Goal: Task Accomplishment & Management: Manage account settings

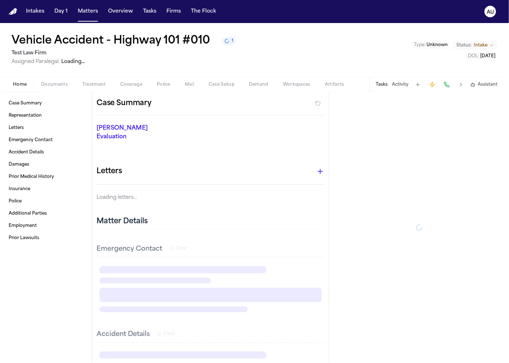
click at [97, 39] on h1 "Vehicle Accident - Highway 101 #010" at bounding box center [111, 41] width 199 height 13
select select
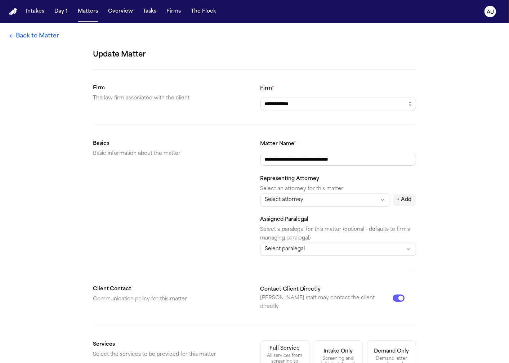
click at [40, 32] on link "Back to Matter" at bounding box center [34, 36] width 50 height 9
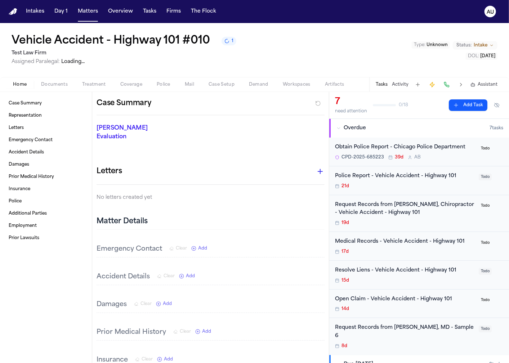
click at [105, 42] on h1 "Vehicle Accident - Highway 101 #010" at bounding box center [111, 41] width 199 height 13
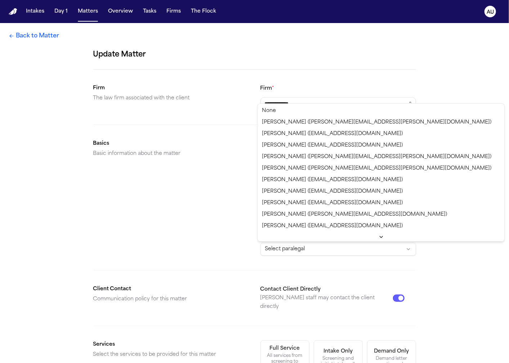
click at [325, 250] on html "**********" at bounding box center [254, 181] width 509 height 363
select select "**********"
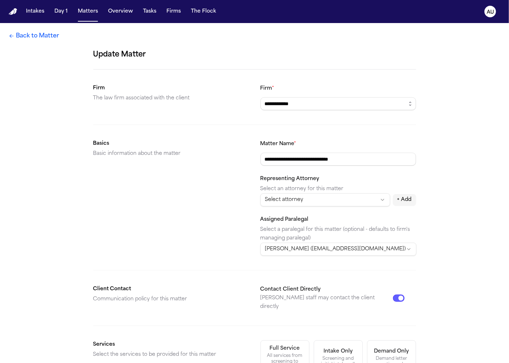
scroll to position [172, 0]
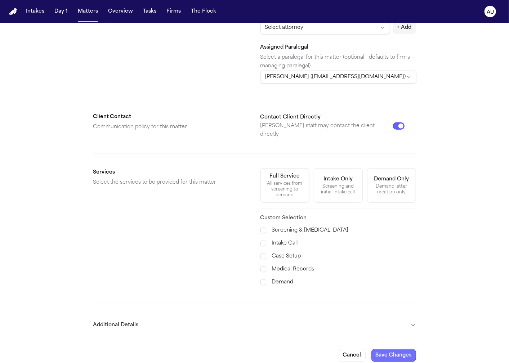
click at [395, 350] on button "Save Changes" at bounding box center [394, 355] width 45 height 13
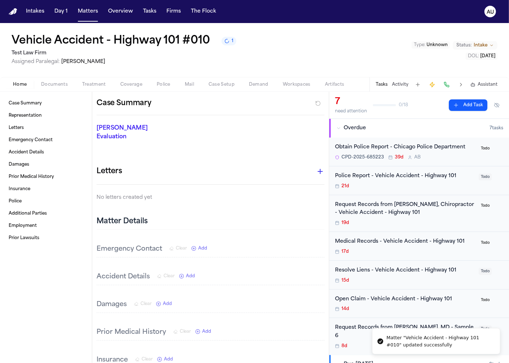
click at [89, 41] on h1 "Vehicle Accident - Highway 101 #010" at bounding box center [111, 41] width 199 height 13
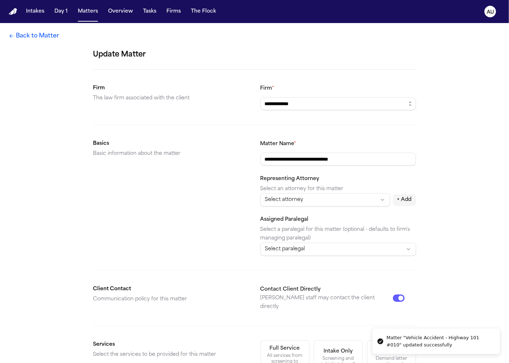
scroll to position [48, 0]
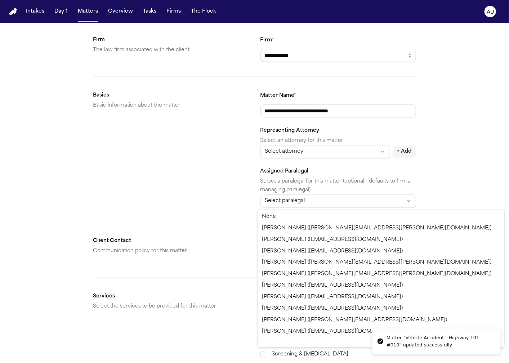
click at [291, 201] on html "**********" at bounding box center [254, 181] width 509 height 363
select select "**********"
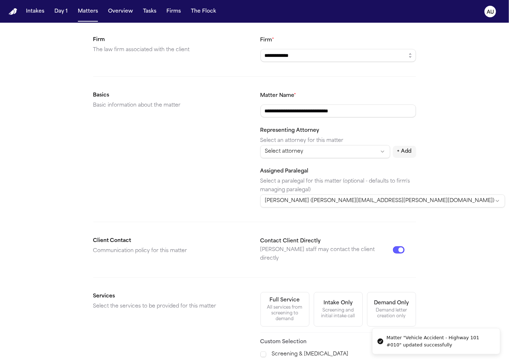
scroll to position [172, 0]
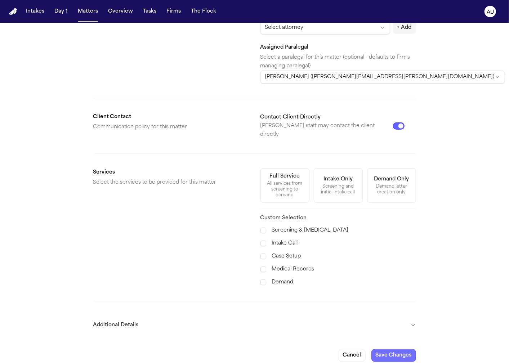
click at [385, 349] on button "Save Changes" at bounding box center [394, 355] width 45 height 13
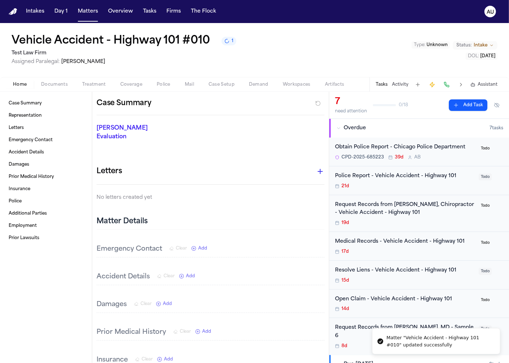
click at [88, 4] on nav "Intakes Day 1 Matters Overview Tasks Firms The Flock AU" at bounding box center [254, 11] width 509 height 23
click at [87, 9] on button "Matters" at bounding box center [88, 11] width 26 height 13
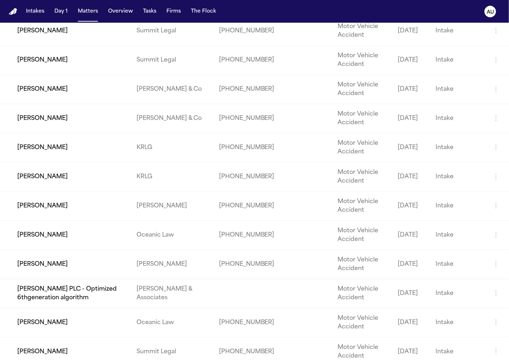
scroll to position [2028, 0]
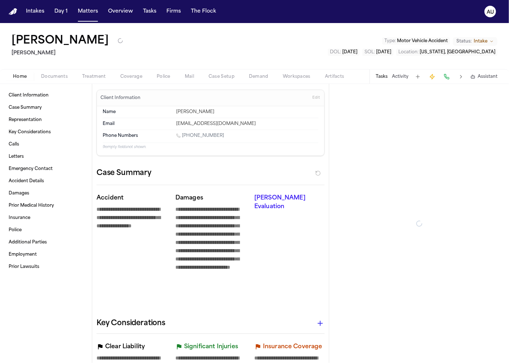
type textarea "*"
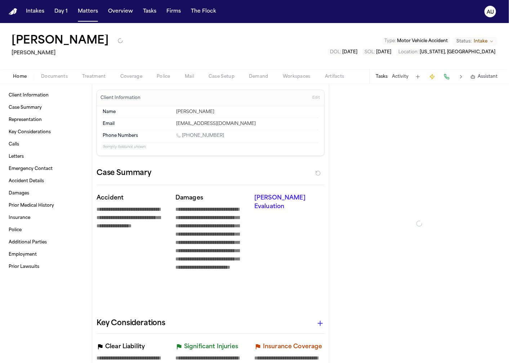
type textarea "*"
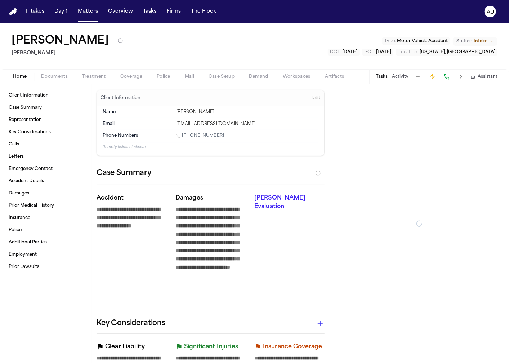
type textarea "*"
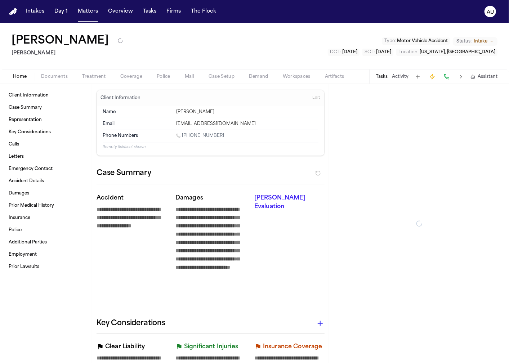
type textarea "*"
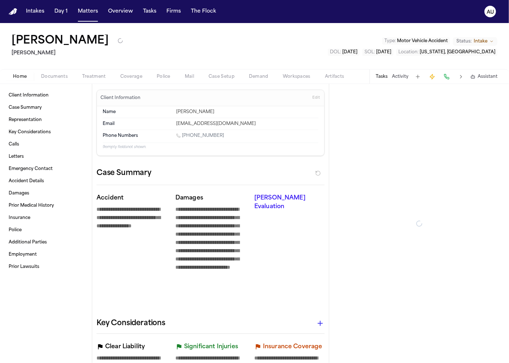
type textarea "*"
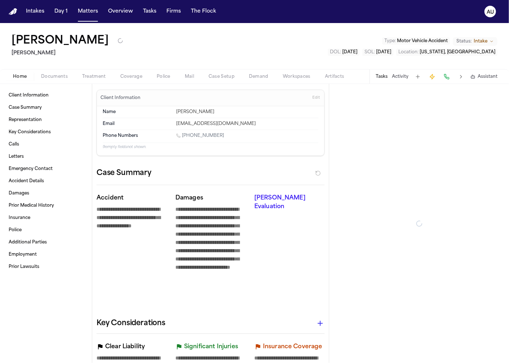
type textarea "*"
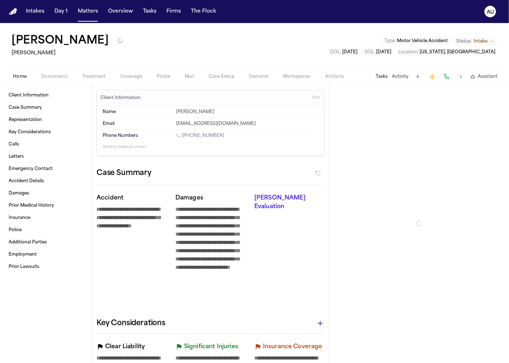
type textarea "*"
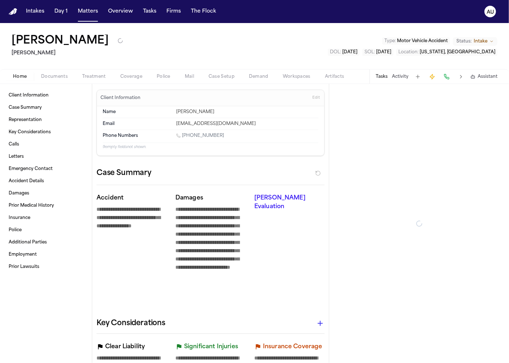
type textarea "*"
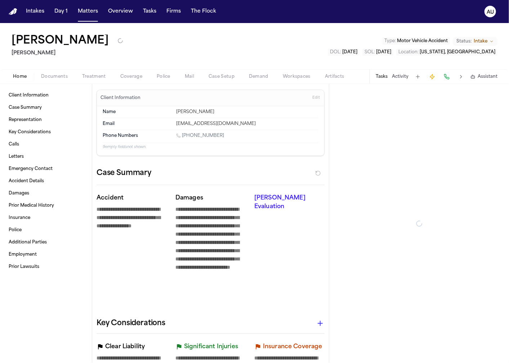
type textarea "*"
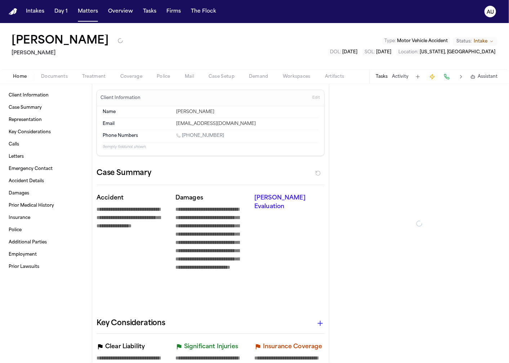
type textarea "*"
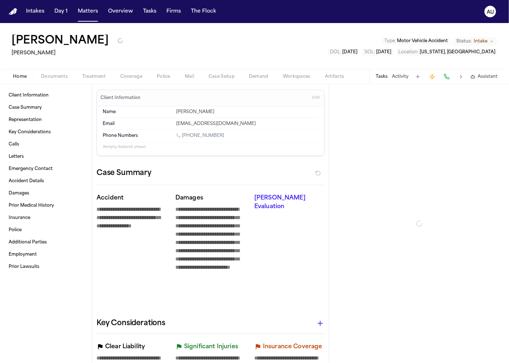
type textarea "*"
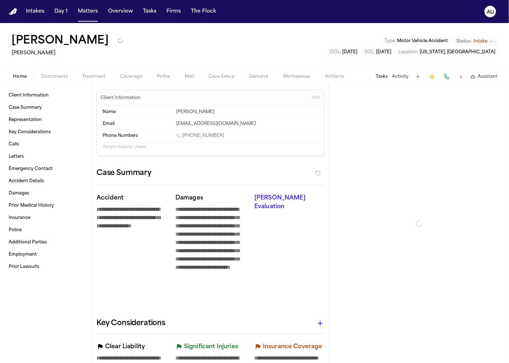
type textarea "*"
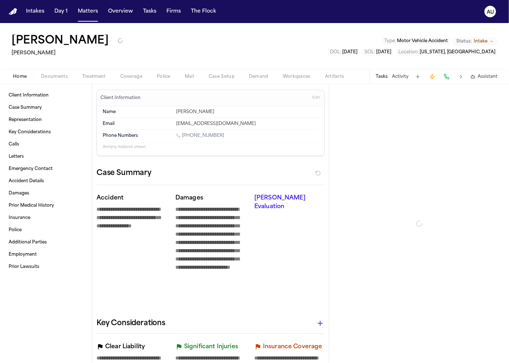
type textarea "*"
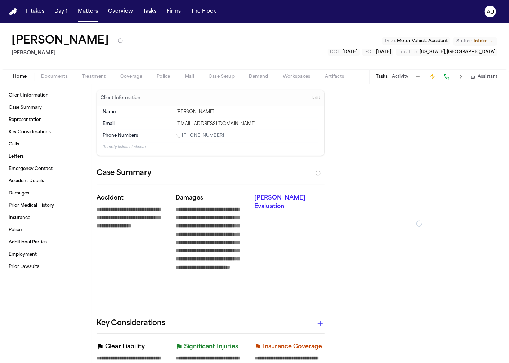
type textarea "*"
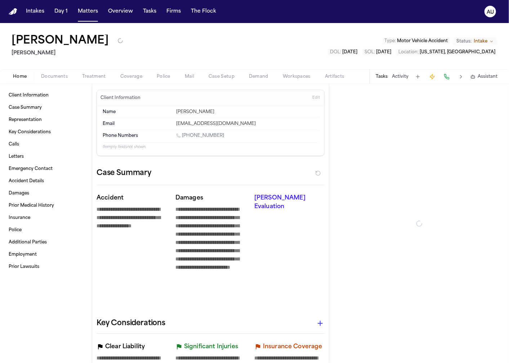
type textarea "*"
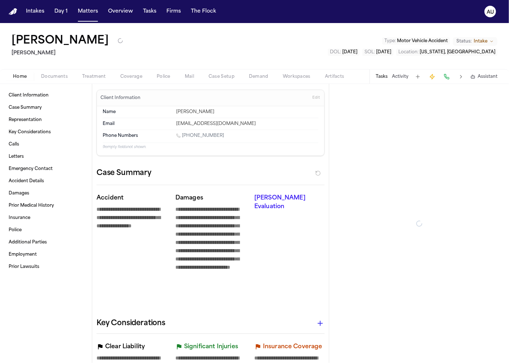
type textarea "*"
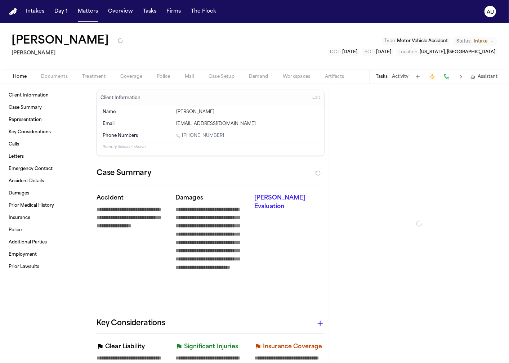
type textarea "*"
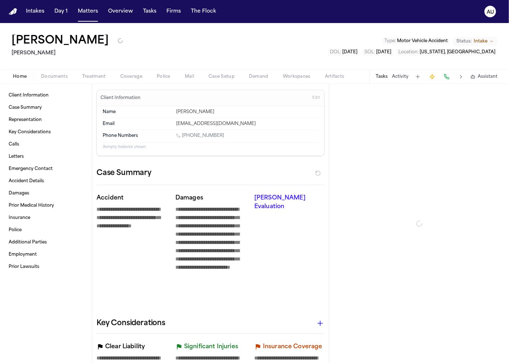
type textarea "*"
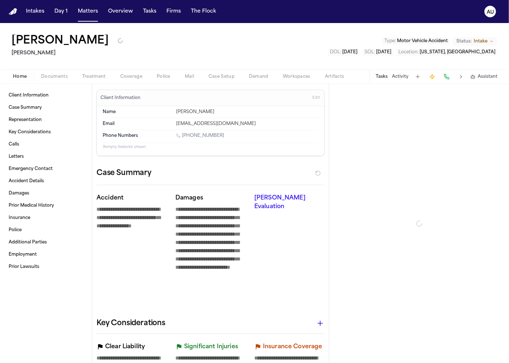
type textarea "*"
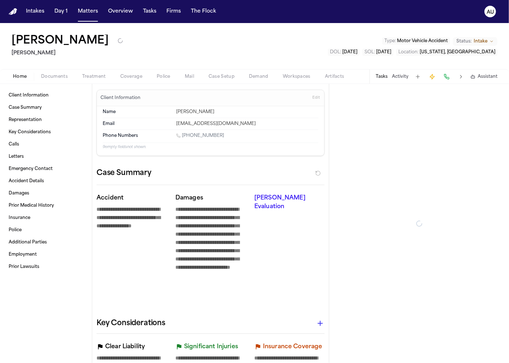
type textarea "*"
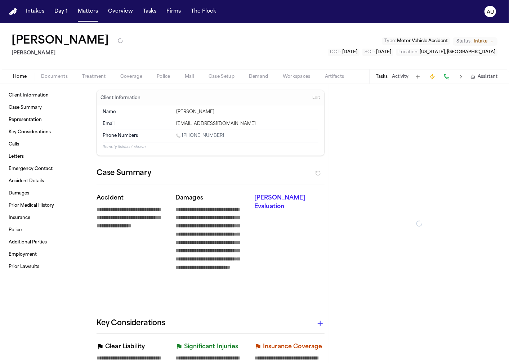
type textarea "*"
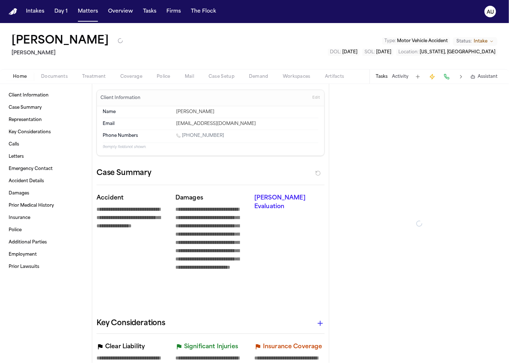
type textarea "*"
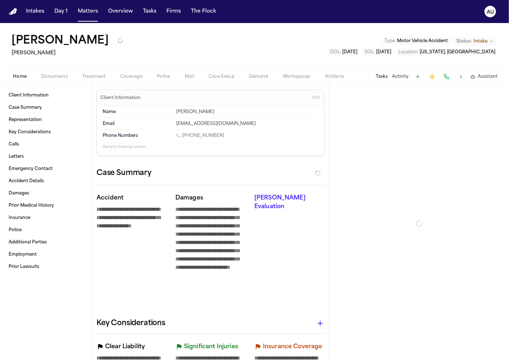
type textarea "*"
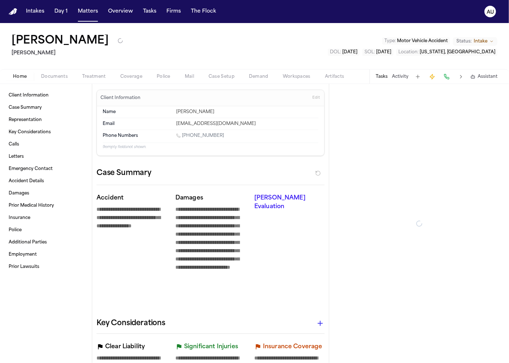
type textarea "*"
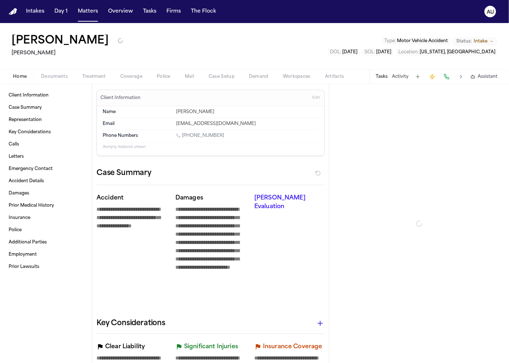
type textarea "*"
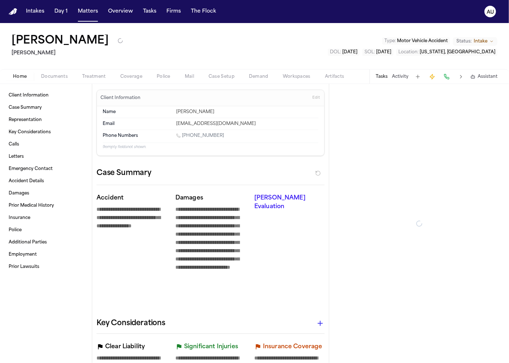
type textarea "*"
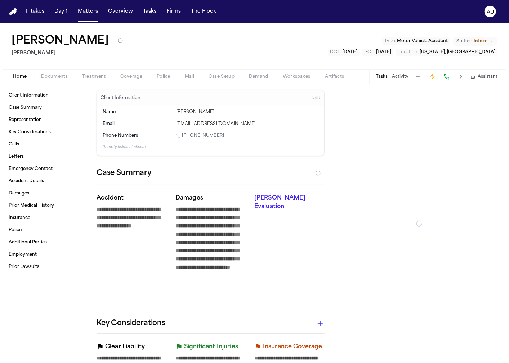
type textarea "*"
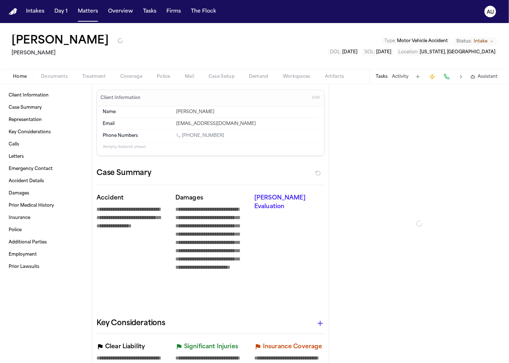
type textarea "*"
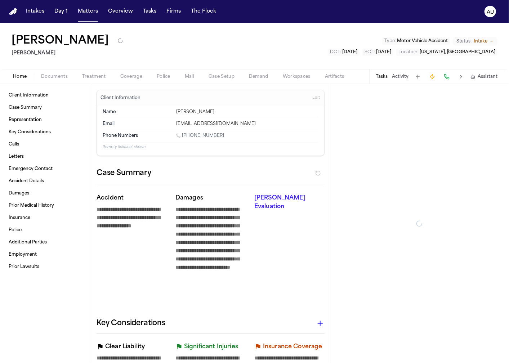
type textarea "*"
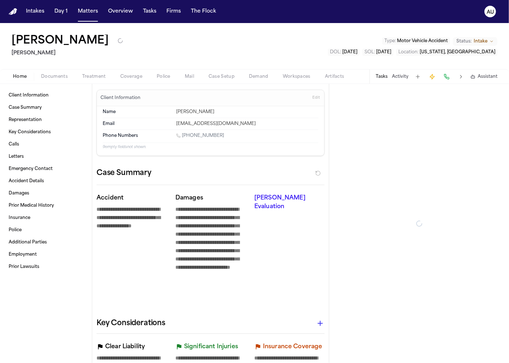
type textarea "*"
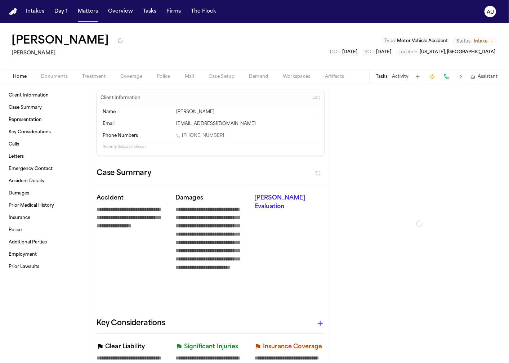
type textarea "*"
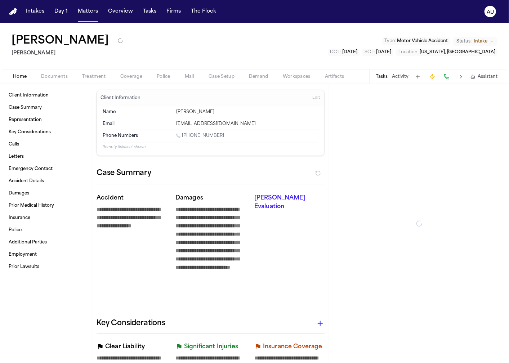
type textarea "*"
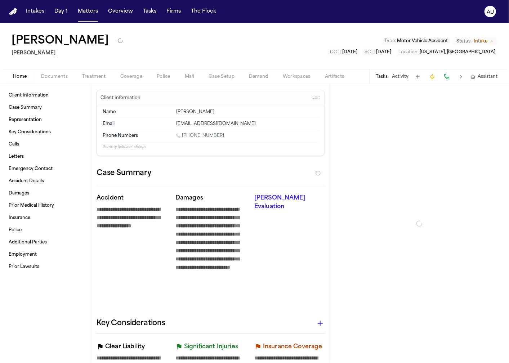
type textarea "*"
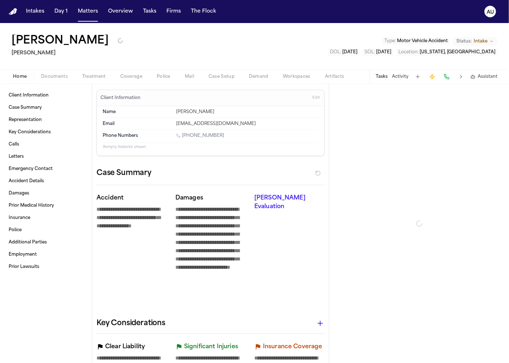
type textarea "*"
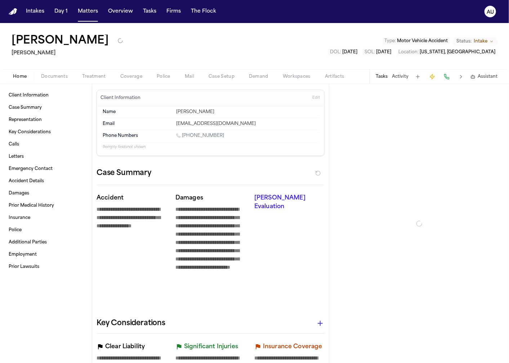
type textarea "*"
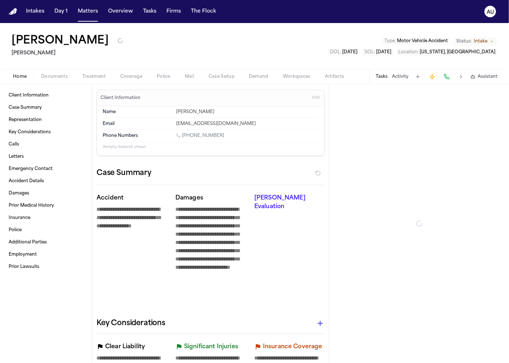
type textarea "*"
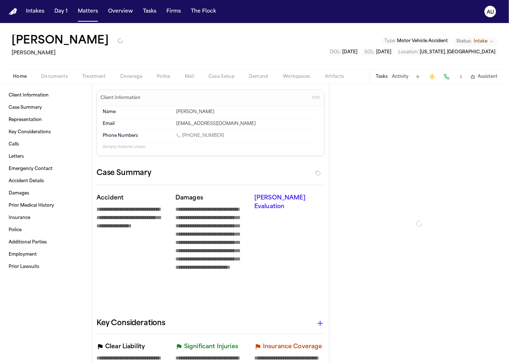
type textarea "*"
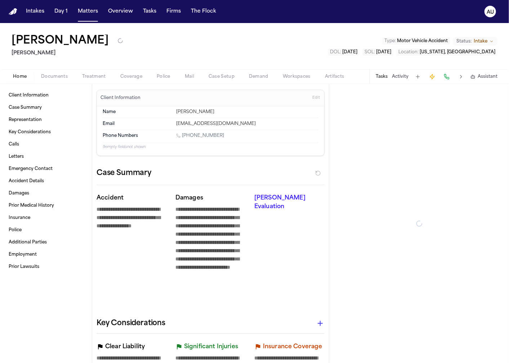
type textarea "*"
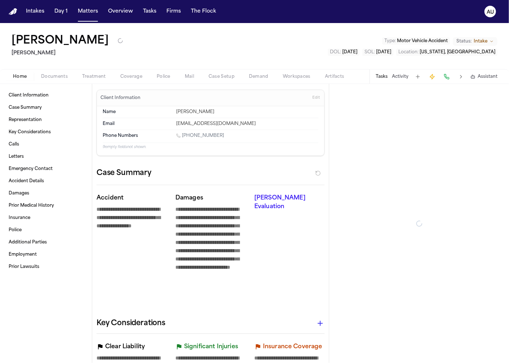
type textarea "*"
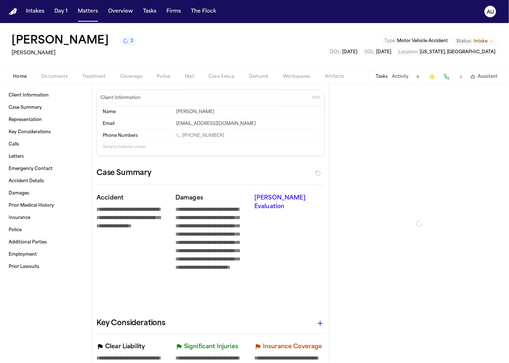
click at [37, 45] on h1 "[PERSON_NAME]" at bounding box center [60, 41] width 97 height 13
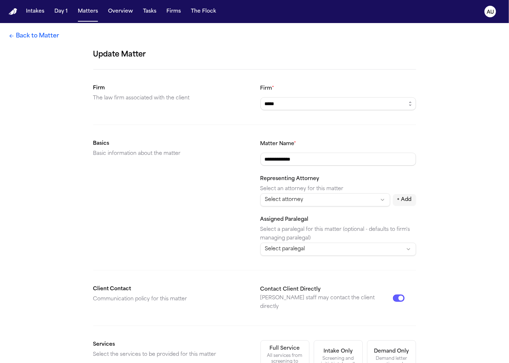
click at [274, 242] on p "Select a paralegal for this matter (optional - defaults to firm's managing para…" at bounding box center [339, 234] width 156 height 17
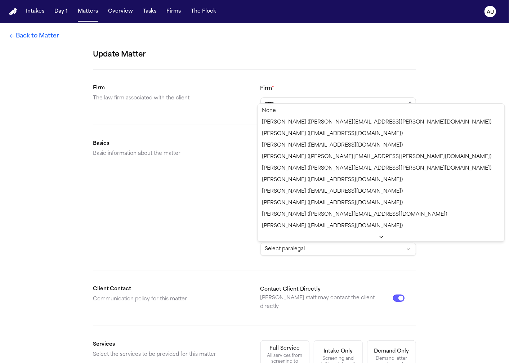
click at [275, 247] on html "**********" at bounding box center [254, 181] width 509 height 363
click at [208, 234] on html "**********" at bounding box center [254, 181] width 509 height 363
click at [309, 248] on html "**********" at bounding box center [254, 181] width 509 height 363
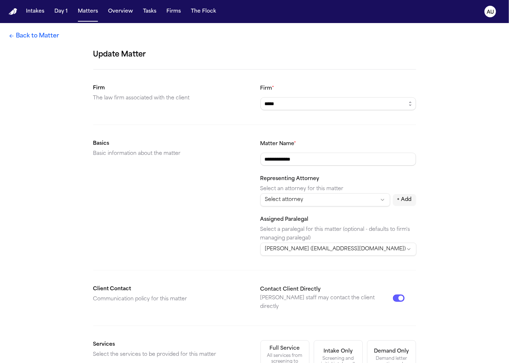
scroll to position [172, 0]
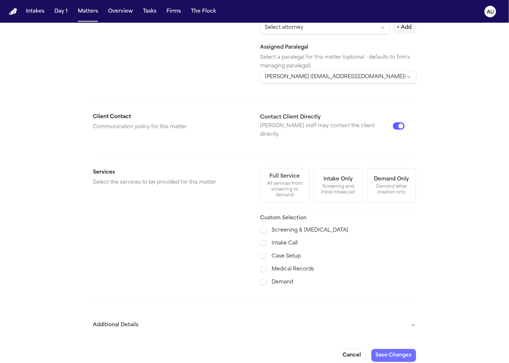
click at [400, 349] on button "Save Changes" at bounding box center [394, 355] width 45 height 13
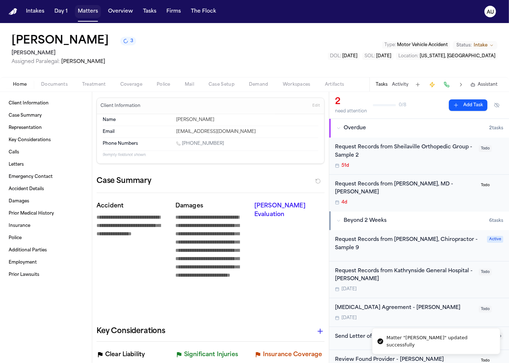
click at [82, 12] on button "Matters" at bounding box center [88, 11] width 26 height 13
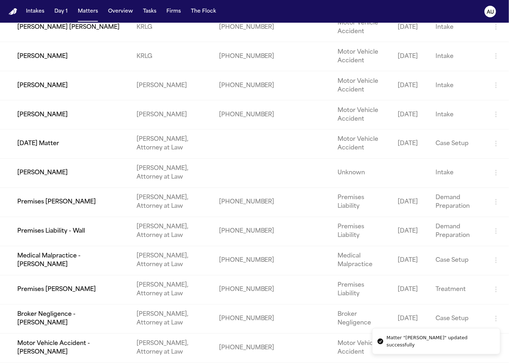
scroll to position [2260, 0]
click at [80, 100] on td "[PERSON_NAME]" at bounding box center [65, 85] width 131 height 29
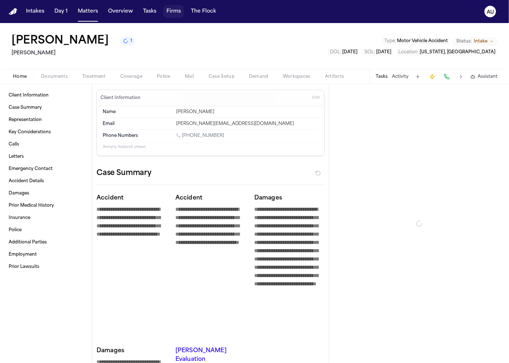
click at [169, 12] on button "Firms" at bounding box center [174, 11] width 20 height 13
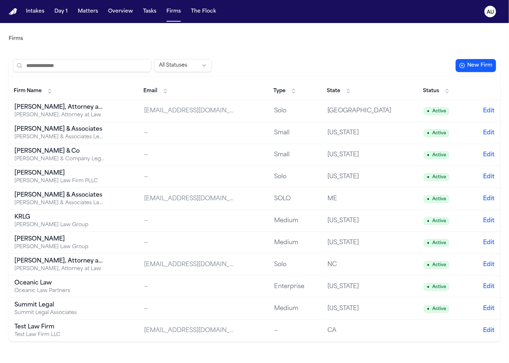
click at [60, 180] on div "[PERSON_NAME] Law Firm PLLC" at bounding box center [59, 181] width 90 height 7
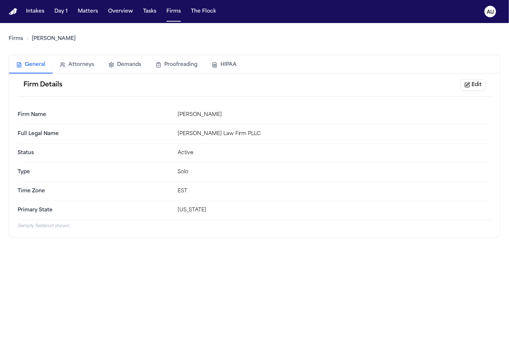
click at [475, 88] on button "Edit" at bounding box center [473, 85] width 25 height 12
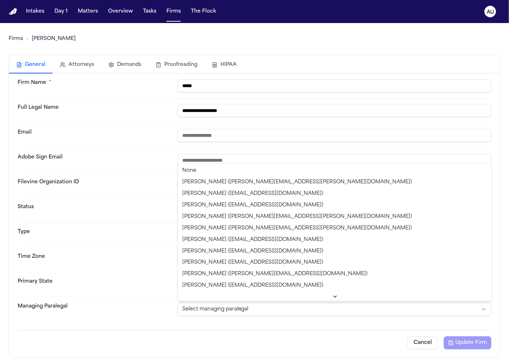
click at [254, 313] on html "**********" at bounding box center [254, 181] width 509 height 363
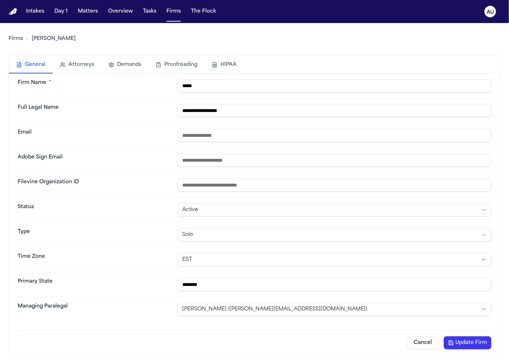
click at [466, 339] on button "Update Firm" at bounding box center [468, 343] width 48 height 13
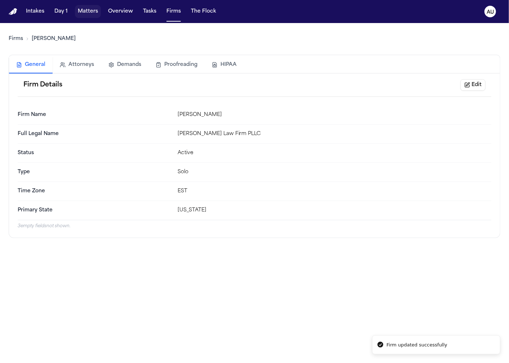
click at [77, 14] on button "Matters" at bounding box center [88, 11] width 26 height 13
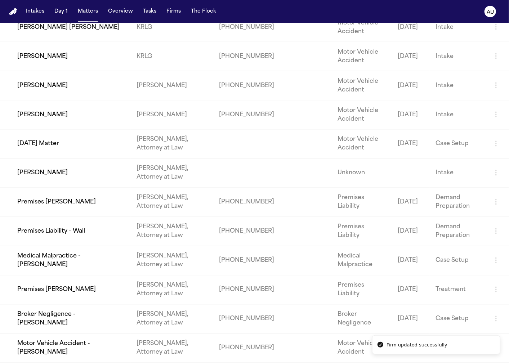
scroll to position [2401, 0]
click at [93, 100] on td "[PERSON_NAME]" at bounding box center [65, 85] width 131 height 29
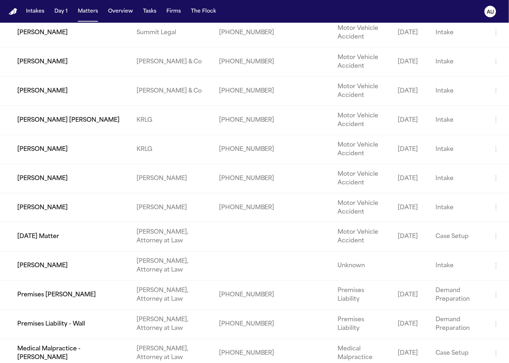
scroll to position [2435, 0]
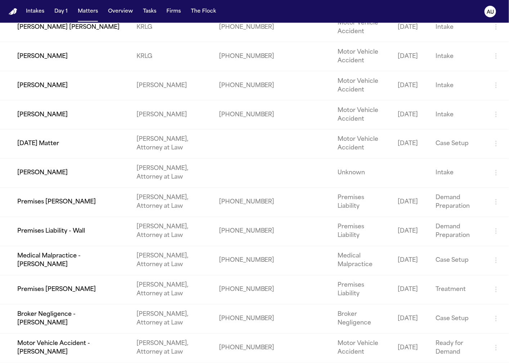
click at [86, 119] on td "[PERSON_NAME]" at bounding box center [65, 114] width 131 height 29
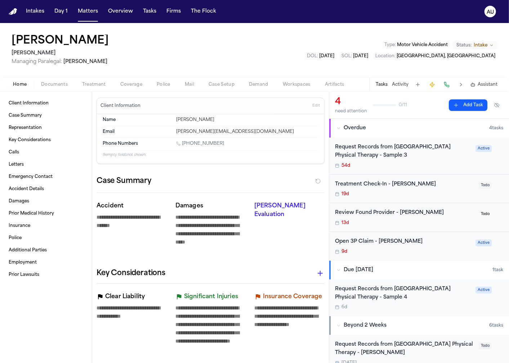
click at [93, 42] on h1 "[PERSON_NAME]" at bounding box center [60, 41] width 97 height 13
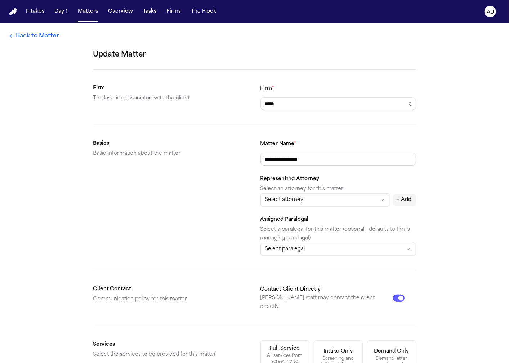
click at [24, 39] on link "Back to Matter" at bounding box center [34, 36] width 50 height 9
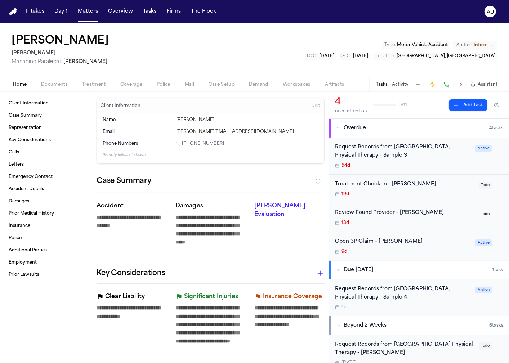
click at [87, 41] on h1 "[PERSON_NAME]" at bounding box center [60, 41] width 97 height 13
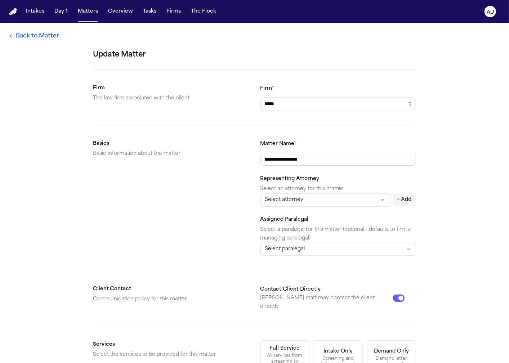
click at [57, 42] on div "**********" at bounding box center [254, 283] width 509 height 520
click at [49, 38] on link "Back to Matter" at bounding box center [34, 36] width 50 height 9
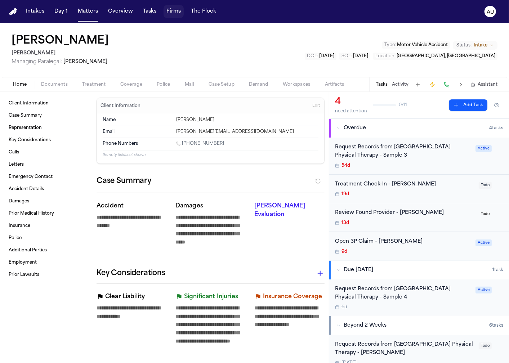
click at [175, 13] on button "Firms" at bounding box center [174, 11] width 20 height 13
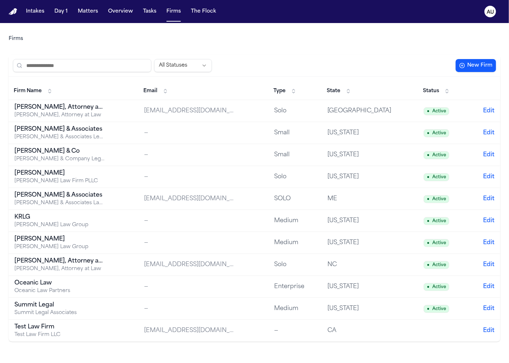
click at [114, 177] on td "[PERSON_NAME] [PERSON_NAME] Law Firm PLLC" at bounding box center [74, 177] width 130 height 22
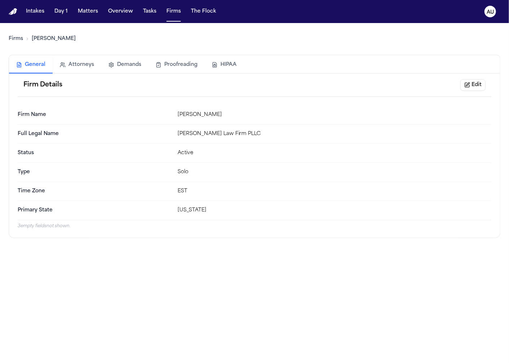
click at [485, 88] on div "Firm Details Edit" at bounding box center [255, 85] width 474 height 23
click at [483, 87] on button "Edit" at bounding box center [473, 85] width 25 height 12
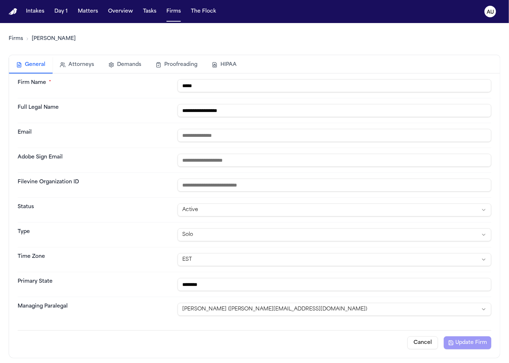
click at [315, 304] on html "**********" at bounding box center [254, 181] width 509 height 363
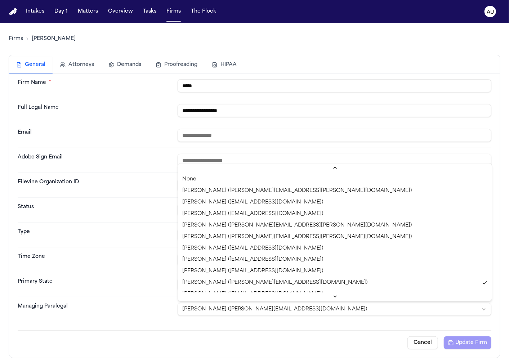
scroll to position [31, 0]
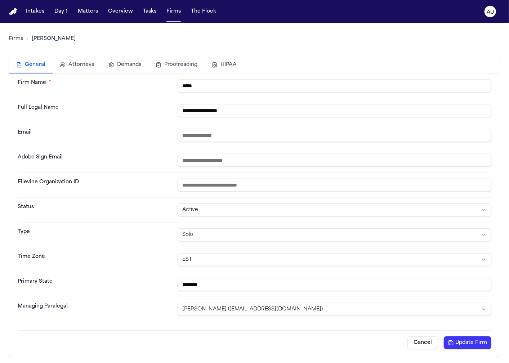
click at [456, 344] on button "Update Firm" at bounding box center [468, 343] width 48 height 13
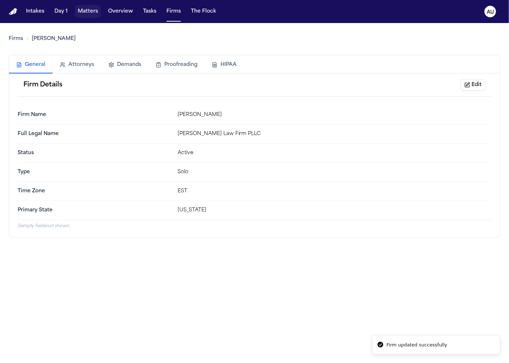
click at [86, 15] on button "Matters" at bounding box center [88, 11] width 26 height 13
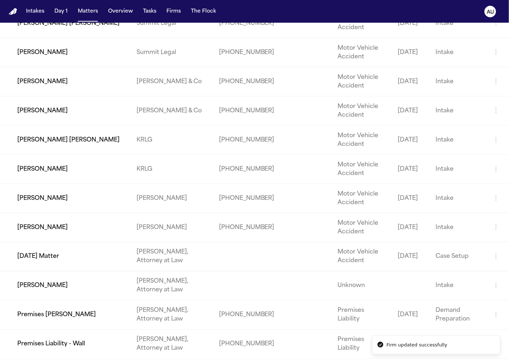
scroll to position [2435, 0]
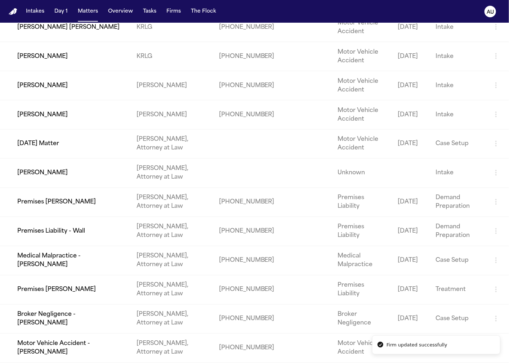
click at [92, 115] on td "[PERSON_NAME]" at bounding box center [65, 114] width 131 height 29
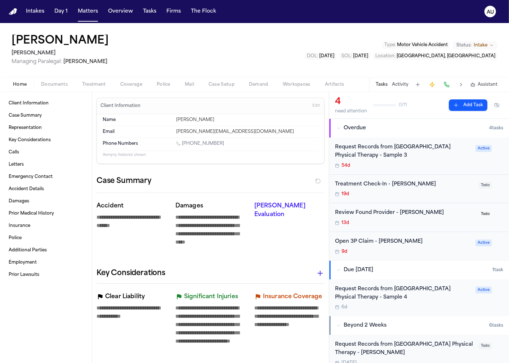
drag, startPoint x: 171, startPoint y: 49, endPoint x: 202, endPoint y: 57, distance: 31.2
click at [170, 48] on div "[PERSON_NAME] [PERSON_NAME] Managing Paralegal: [PERSON_NAME] Type : Motor Vehi…" at bounding box center [254, 50] width 509 height 54
